Goal: Information Seeking & Learning: Check status

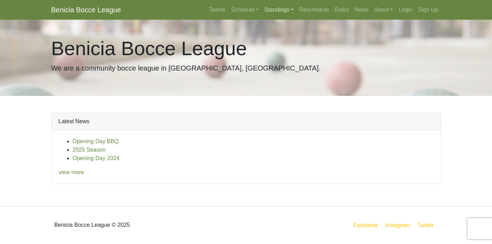
click at [280, 9] on link "Standings" at bounding box center [278, 10] width 35 height 14
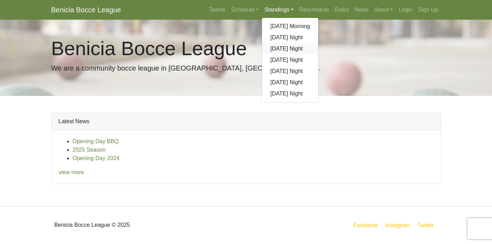
click at [283, 49] on link "[DATE] Night" at bounding box center [290, 48] width 57 height 11
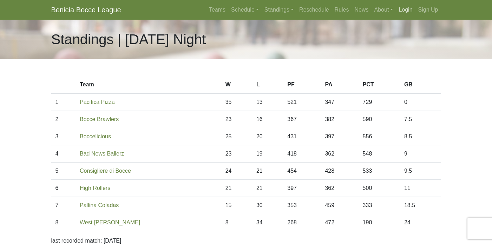
click at [407, 11] on link "Login" at bounding box center [405, 10] width 19 height 14
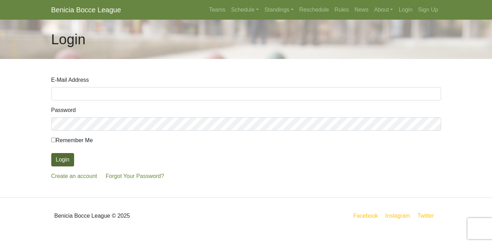
type input "[EMAIL_ADDRESS][DOMAIN_NAME]"
click at [62, 158] on button "Login" at bounding box center [62, 159] width 23 height 13
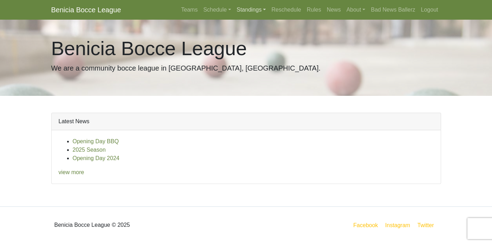
click at [244, 12] on link "Standings" at bounding box center [251, 10] width 35 height 14
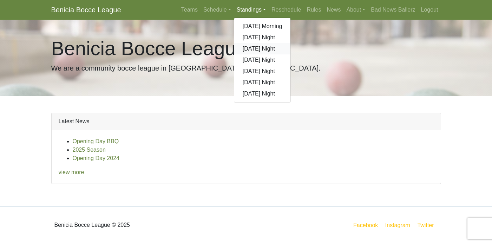
click at [251, 47] on link "[DATE] Night" at bounding box center [262, 48] width 57 height 11
